Goal: Information Seeking & Learning: Compare options

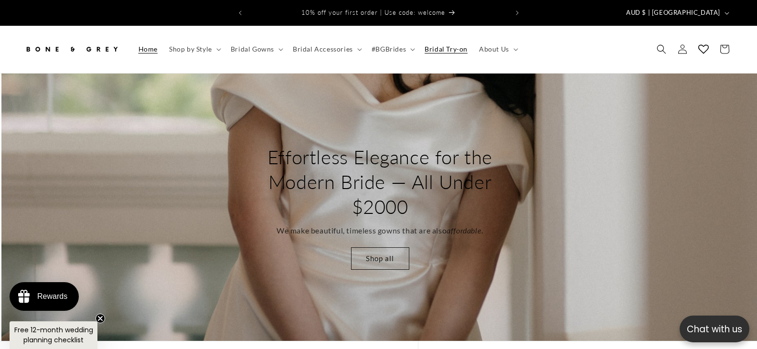
scroll to position [0, 757]
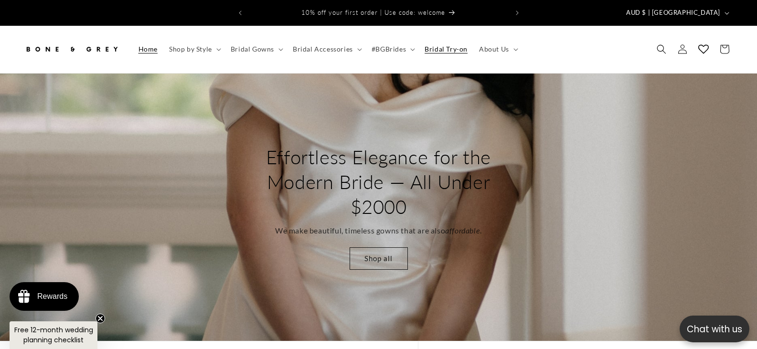
click at [377, 45] on span "Bridal Try-on" at bounding box center [446, 49] width 43 height 9
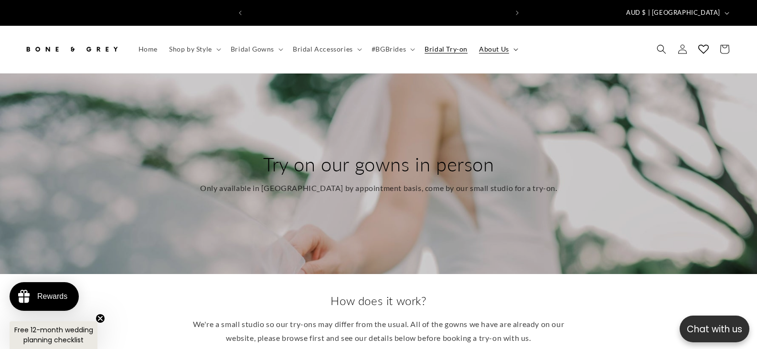
scroll to position [0, 260]
click at [270, 45] on span "Bridal Gowns" at bounding box center [252, 49] width 43 height 9
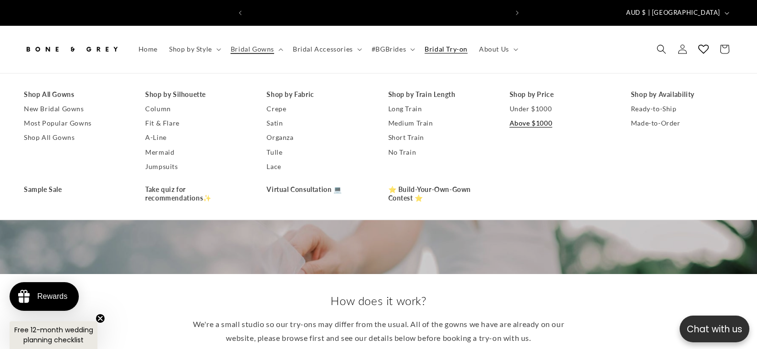
scroll to position [0, 520]
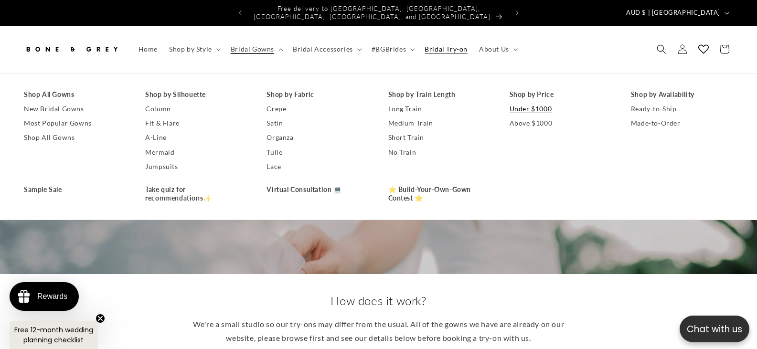
click at [537, 106] on link "Under $1000" at bounding box center [561, 109] width 102 height 14
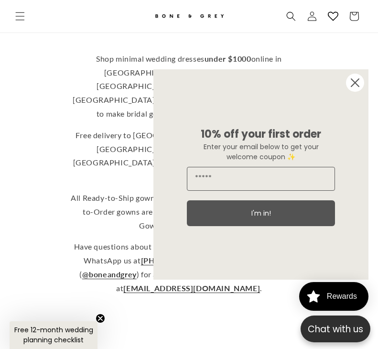
scroll to position [234, 0]
click at [357, 86] on circle "Close dialog" at bounding box center [355, 83] width 18 height 18
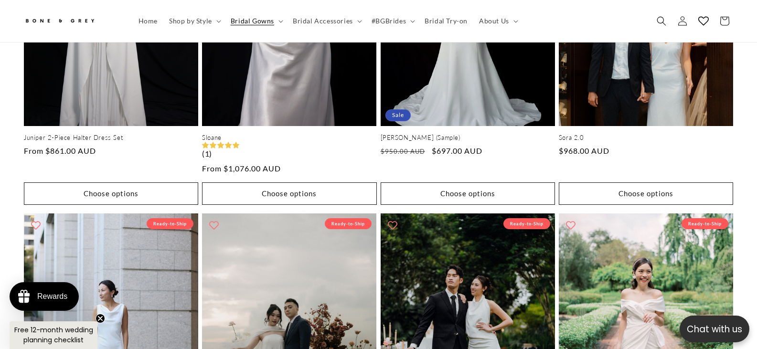
scroll to position [0, 0]
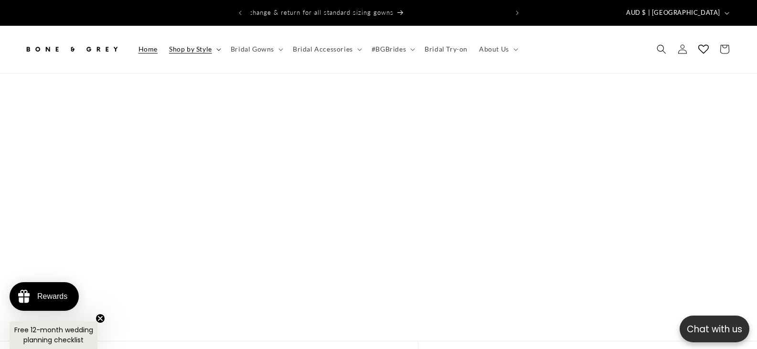
scroll to position [0, 260]
click at [218, 44] on summary "Shop by Style" at bounding box center [194, 49] width 62 height 20
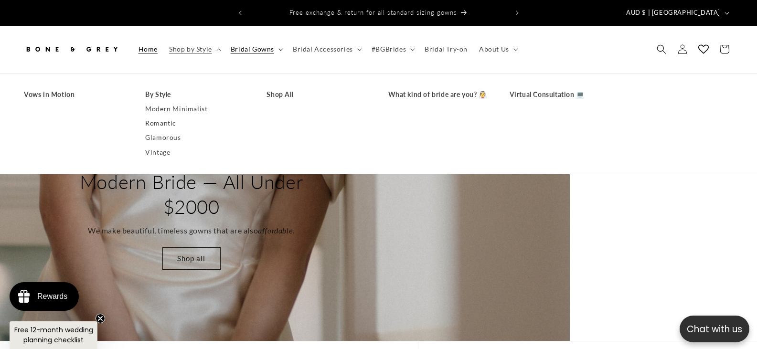
click at [280, 39] on summary "Bridal Gowns" at bounding box center [256, 49] width 62 height 20
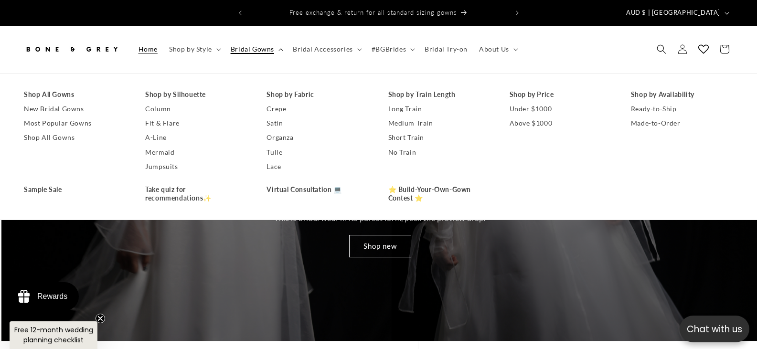
scroll to position [0, 1514]
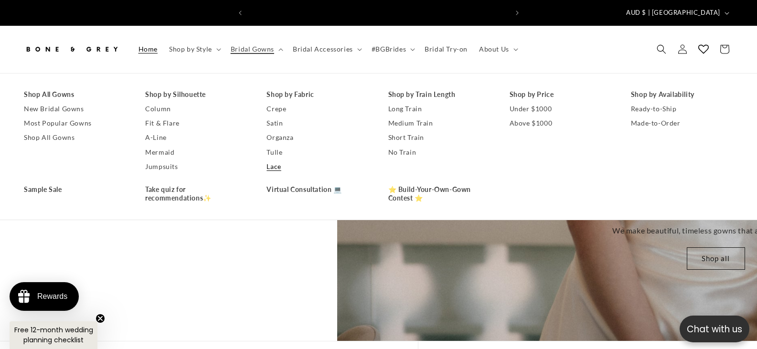
click at [277, 161] on link "Lace" at bounding box center [317, 167] width 102 height 14
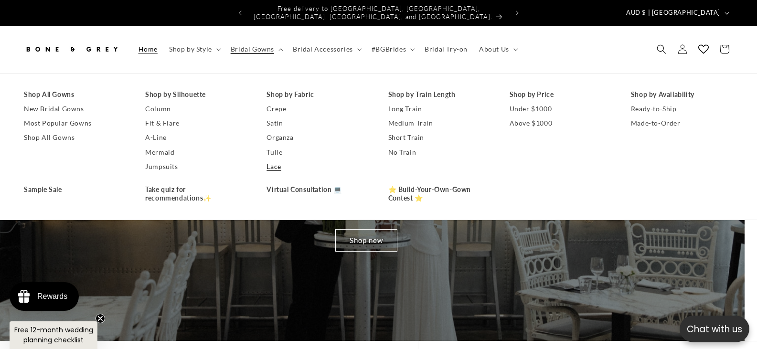
scroll to position [0, 0]
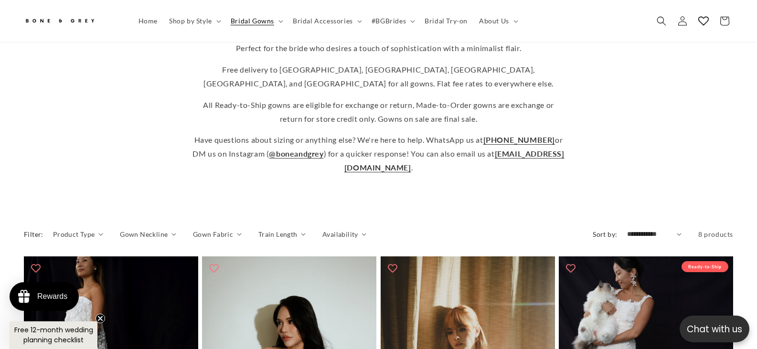
scroll to position [234, 0]
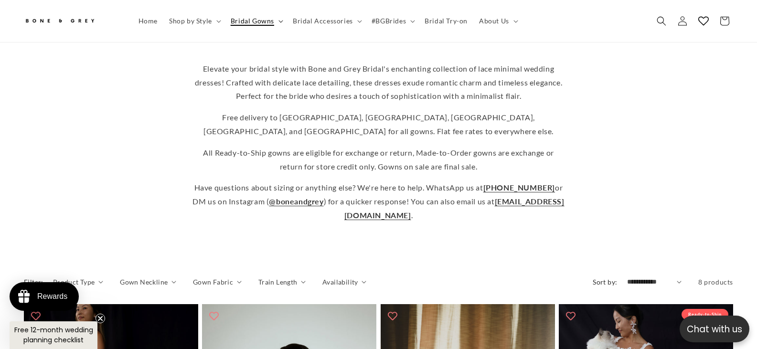
click at [280, 21] on icon at bounding box center [280, 21] width 5 height 3
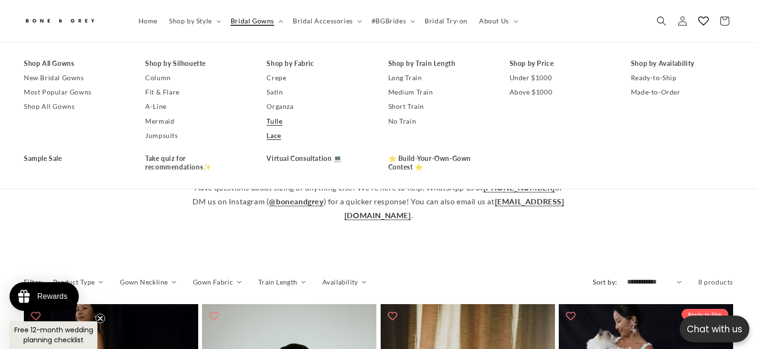
scroll to position [0, 260]
click at [279, 103] on link "Organza" at bounding box center [317, 107] width 102 height 14
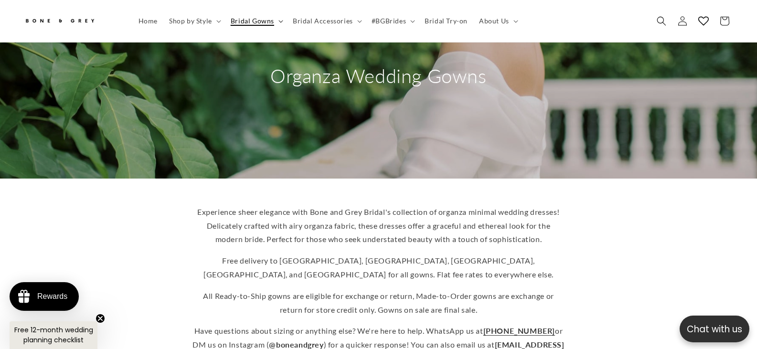
scroll to position [0, 260]
click at [269, 17] on span "Bridal Gowns" at bounding box center [252, 21] width 43 height 9
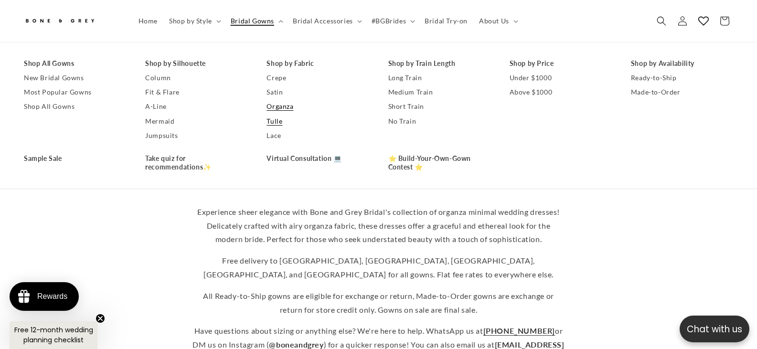
click at [276, 119] on link "Tulle" at bounding box center [317, 121] width 102 height 14
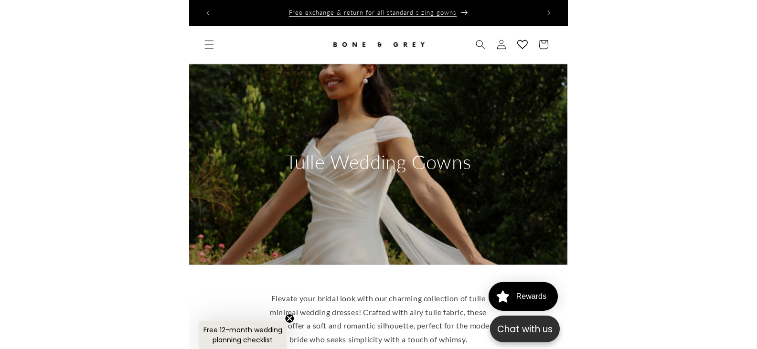
scroll to position [0, 260]
